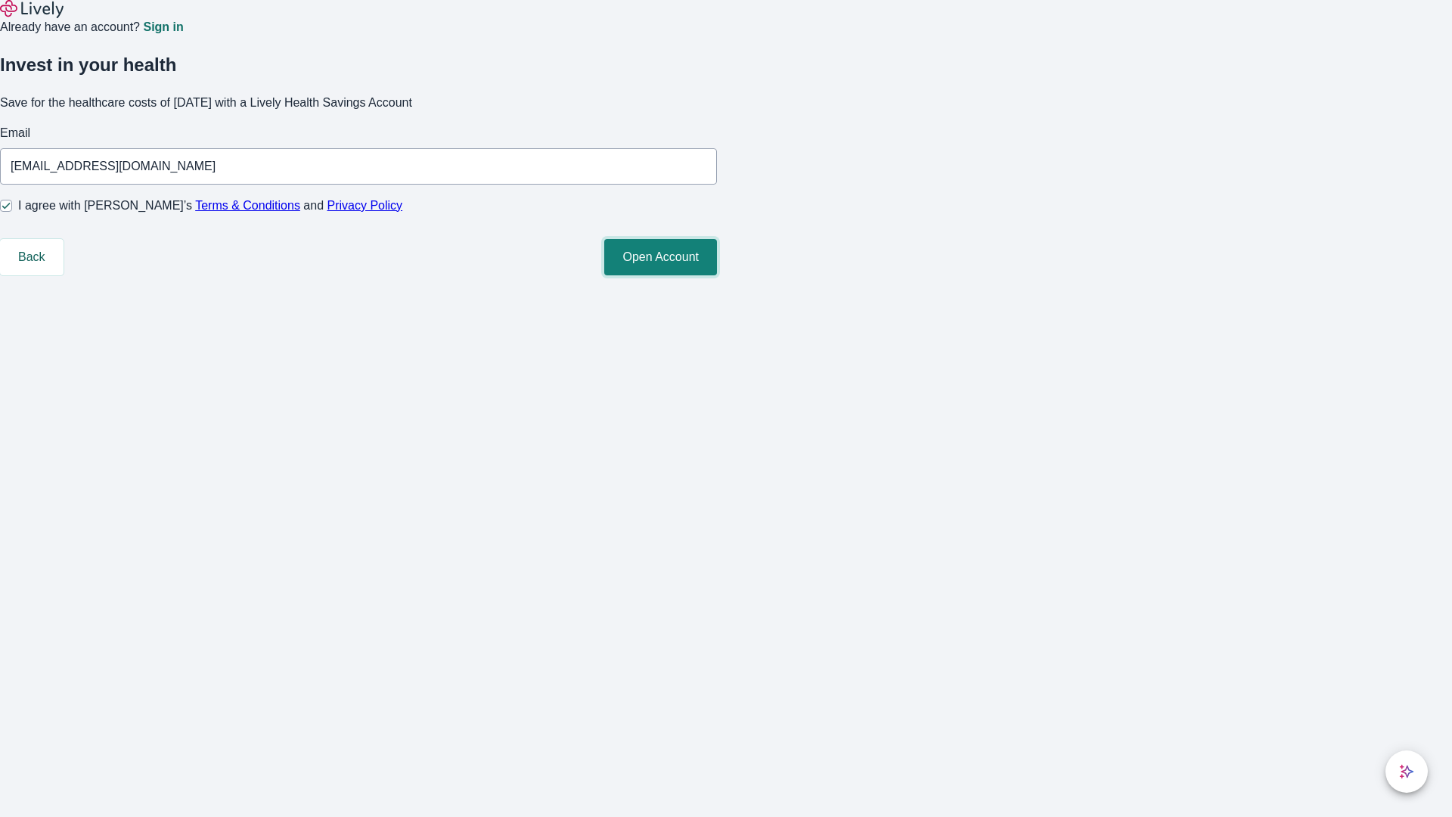
click at [717, 275] on button "Open Account" at bounding box center [660, 257] width 113 height 36
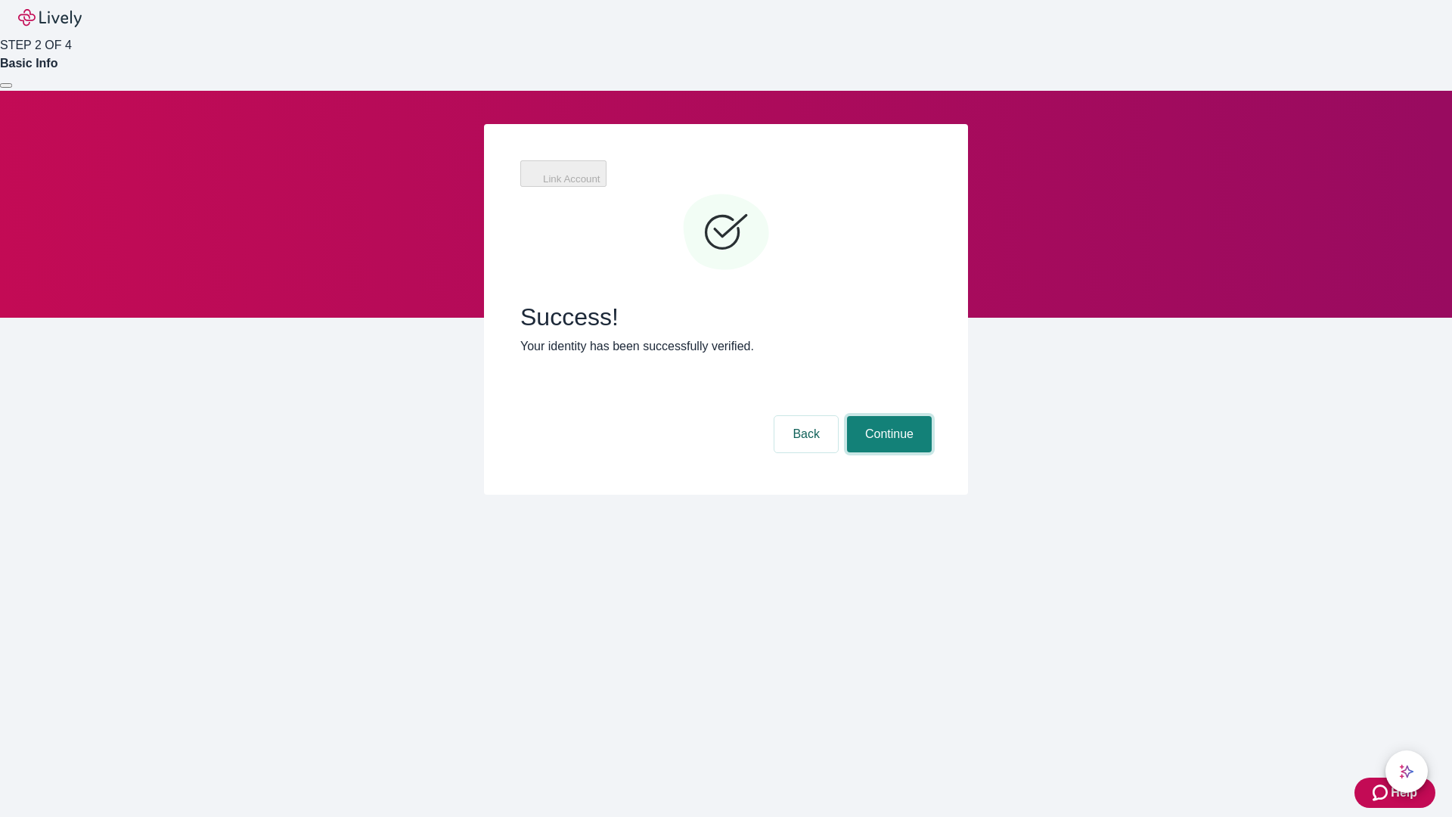
click at [932, 416] on button "Continue" at bounding box center [889, 434] width 85 height 36
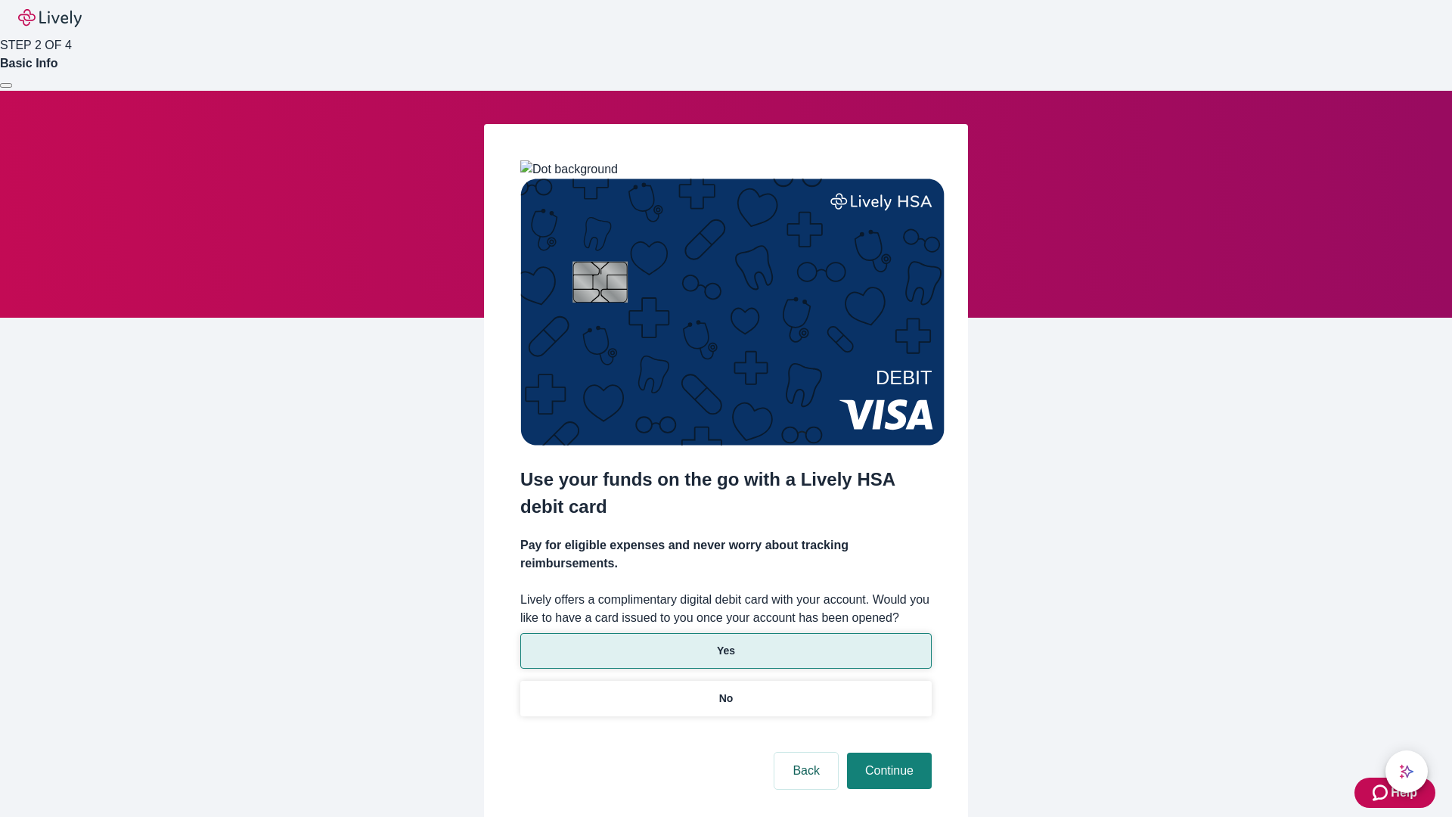
click at [725, 643] on p "Yes" at bounding box center [726, 651] width 18 height 16
click at [887, 753] on button "Continue" at bounding box center [889, 771] width 85 height 36
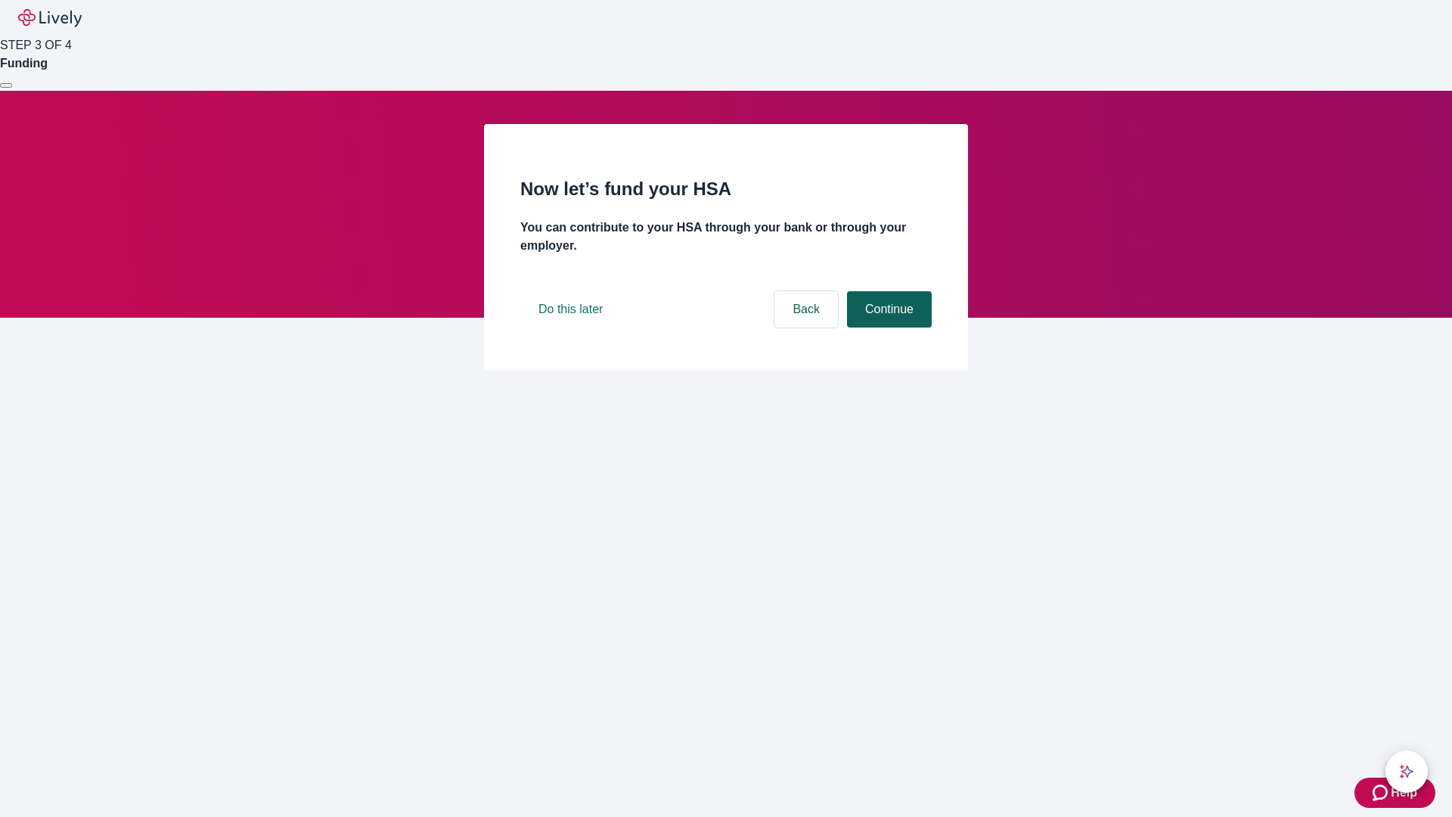
click at [887, 328] on button "Continue" at bounding box center [889, 309] width 85 height 36
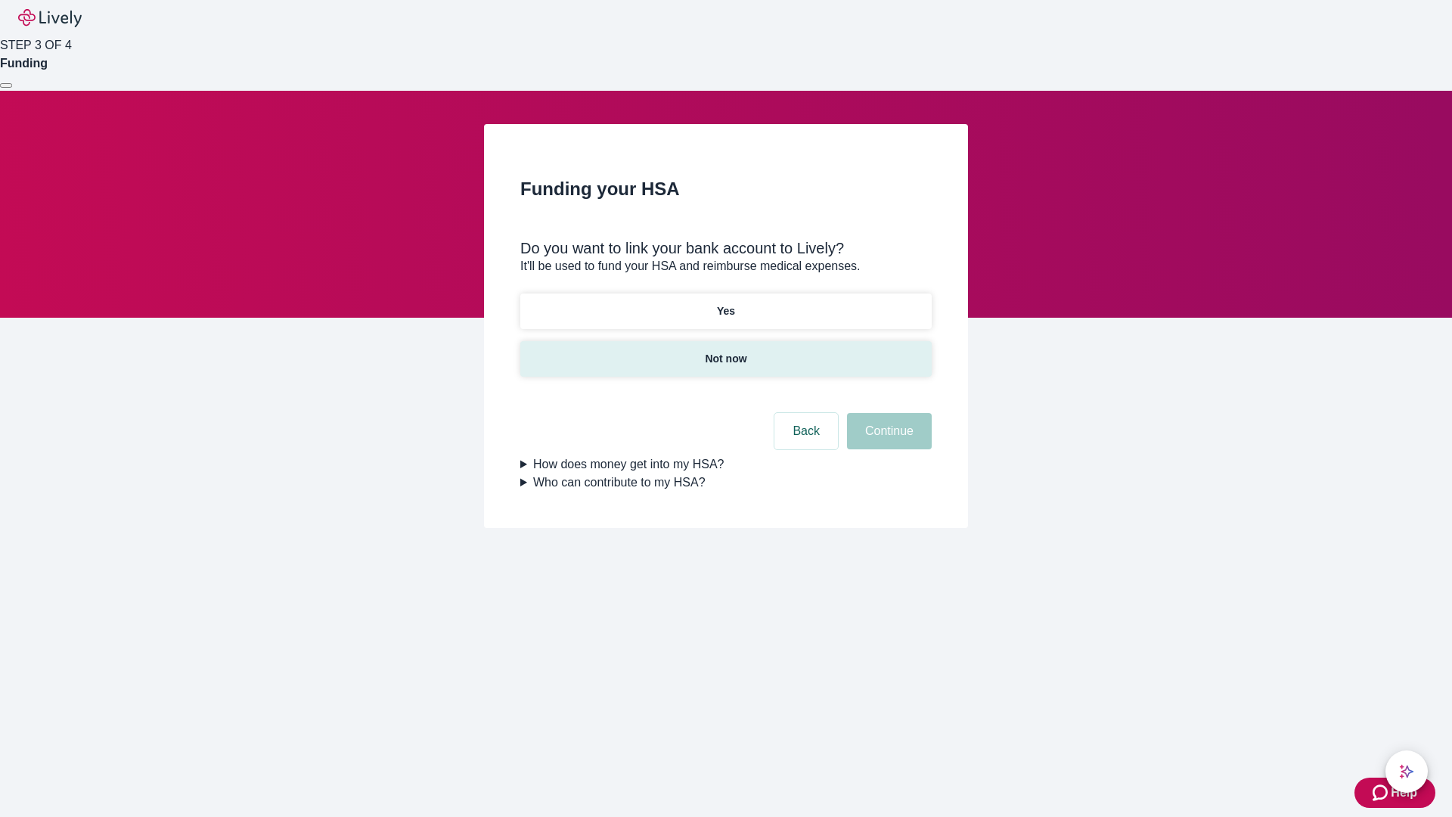
click at [725, 351] on p "Not now" at bounding box center [726, 359] width 42 height 16
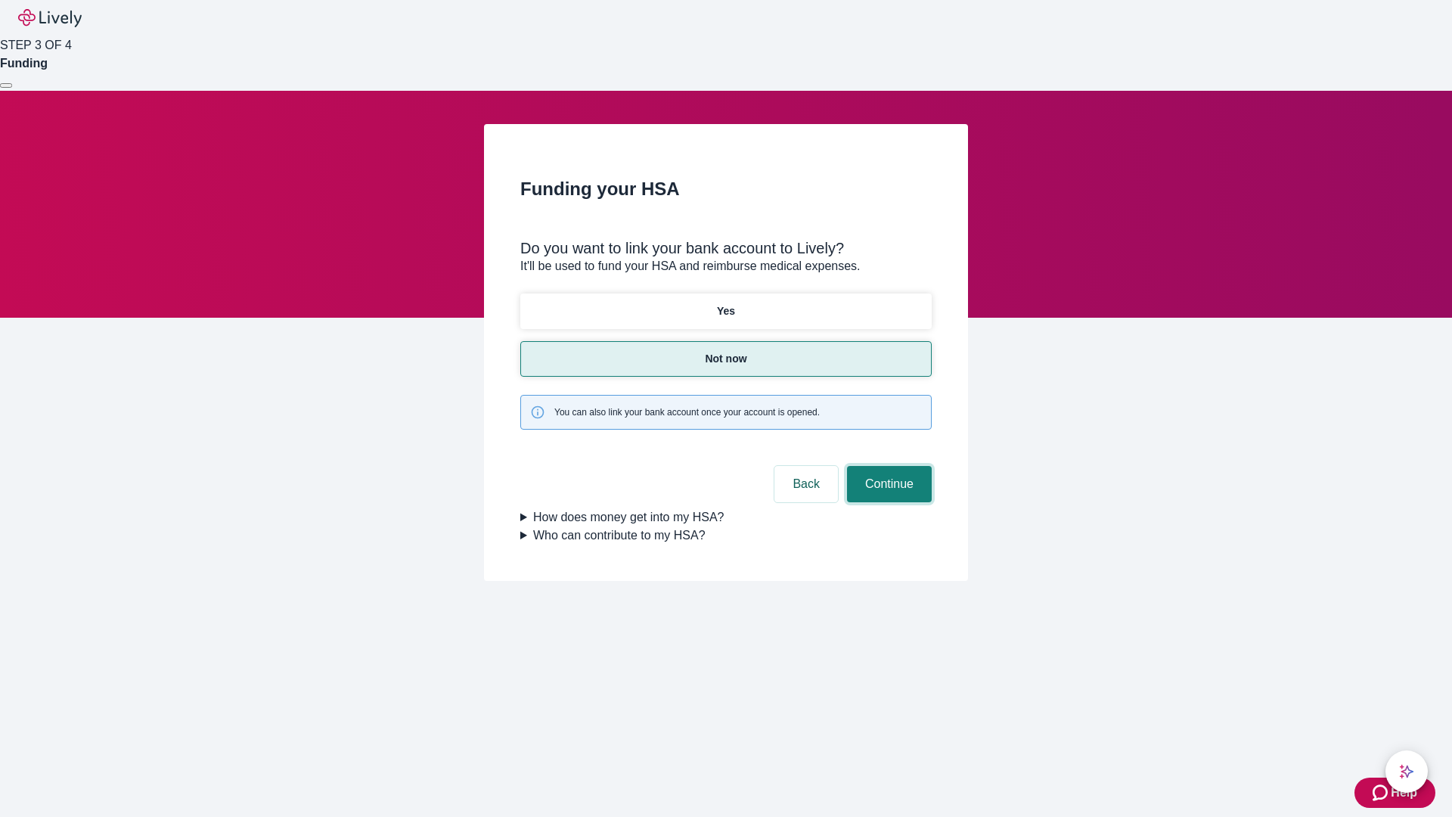
click at [887, 466] on button "Continue" at bounding box center [889, 484] width 85 height 36
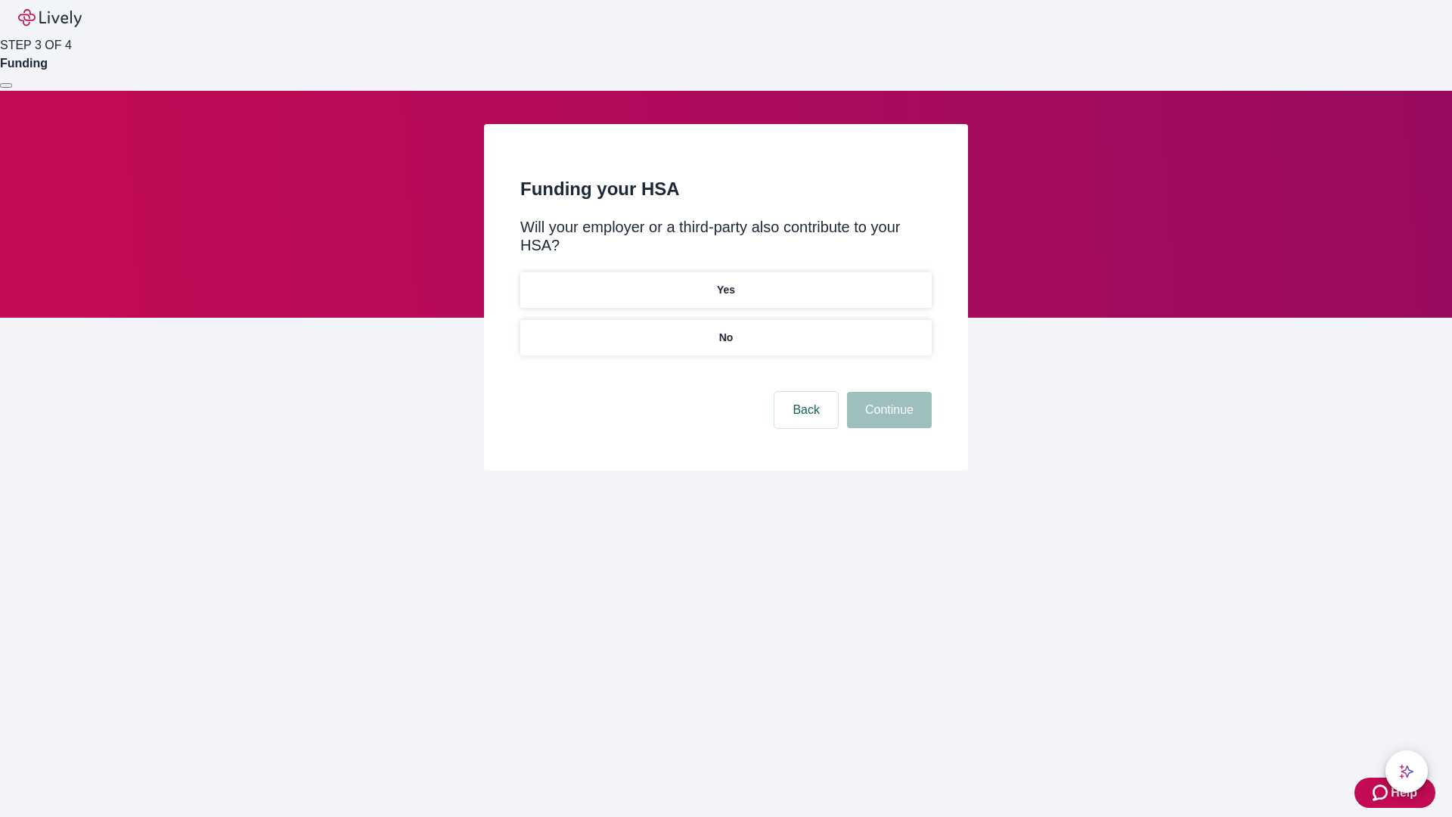
click at [725, 330] on p "No" at bounding box center [726, 338] width 14 height 16
click at [887, 392] on button "Continue" at bounding box center [889, 410] width 85 height 36
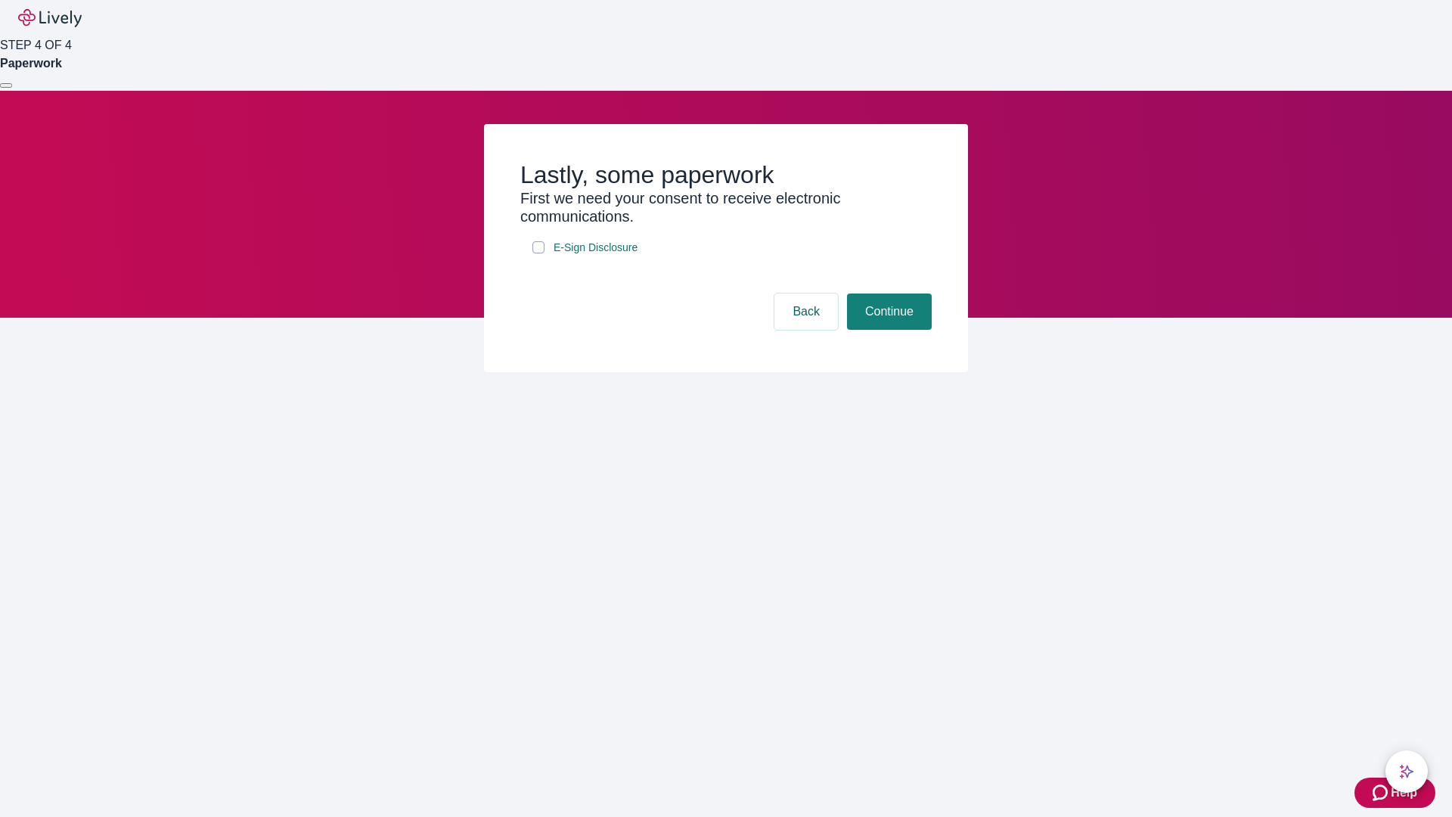
click at [539, 253] on input "E-Sign Disclosure" at bounding box center [539, 247] width 12 height 12
checkbox input "true"
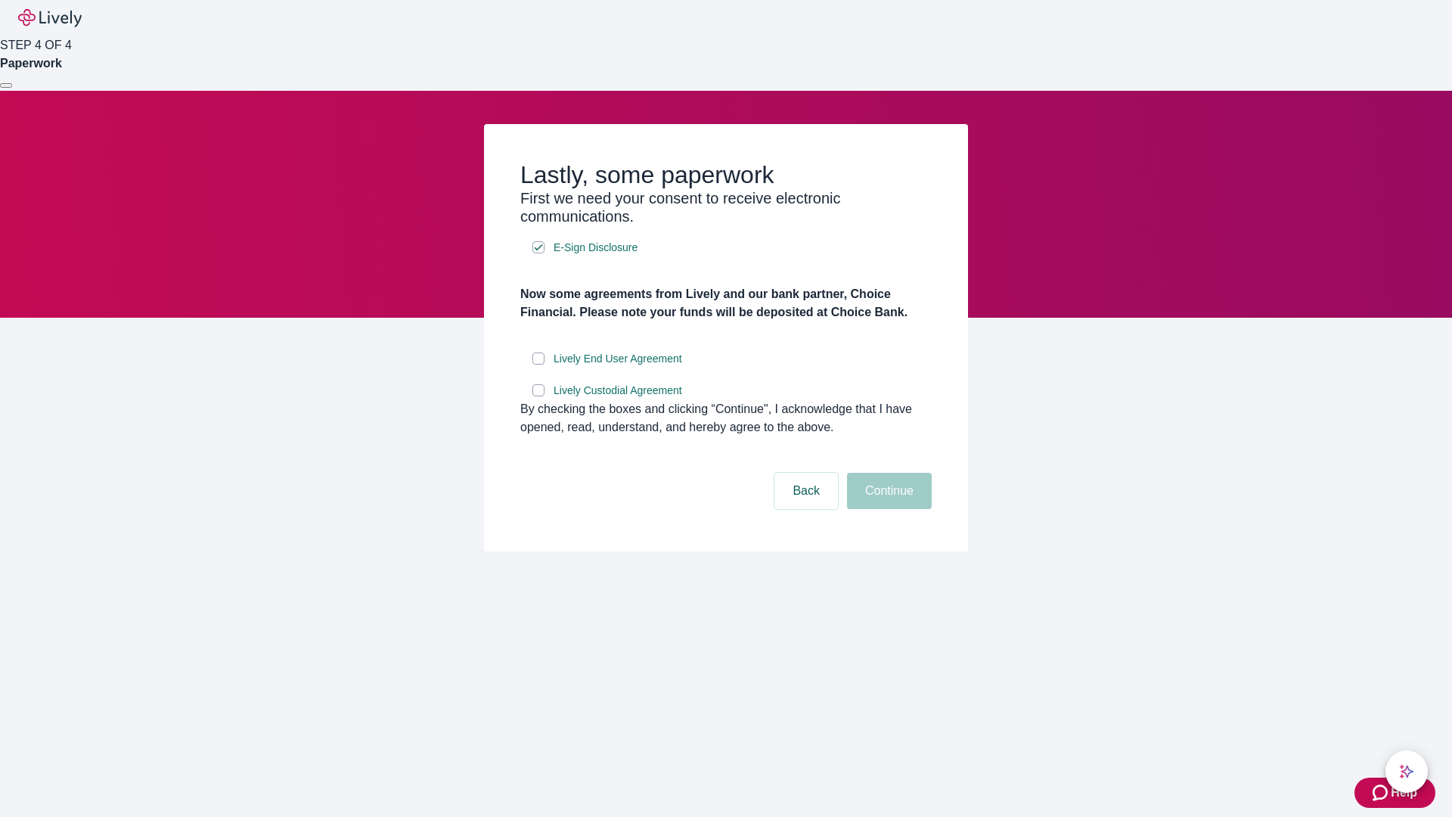
click at [539, 365] on input "Lively End User Agreement" at bounding box center [539, 359] width 12 height 12
checkbox input "true"
click at [539, 396] on input "Lively Custodial Agreement" at bounding box center [539, 390] width 12 height 12
checkbox input "true"
click at [887, 509] on button "Continue" at bounding box center [889, 491] width 85 height 36
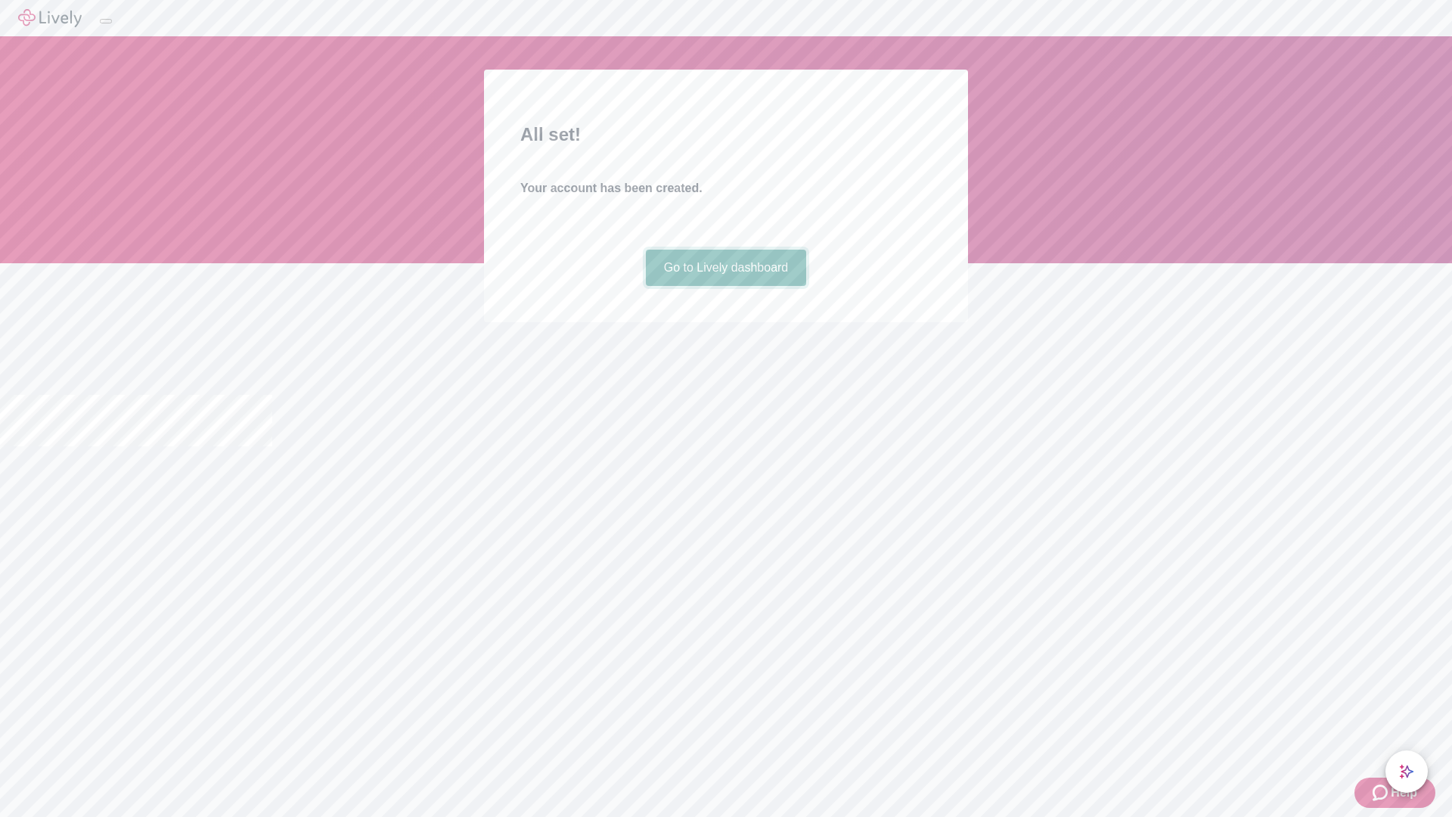
click at [725, 286] on link "Go to Lively dashboard" at bounding box center [726, 268] width 161 height 36
